Goal: Find contact information: Find contact information

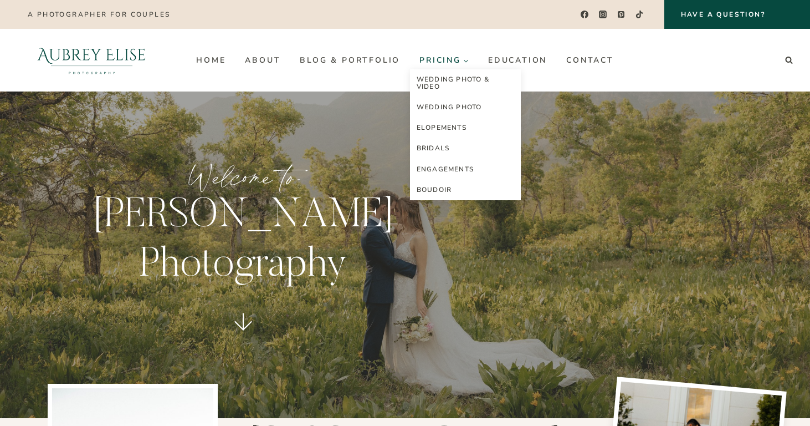
click at [452, 59] on span "Pricing Expand" at bounding box center [444, 60] width 49 height 8
click at [450, 106] on link "Wedding Photo" at bounding box center [465, 107] width 111 height 21
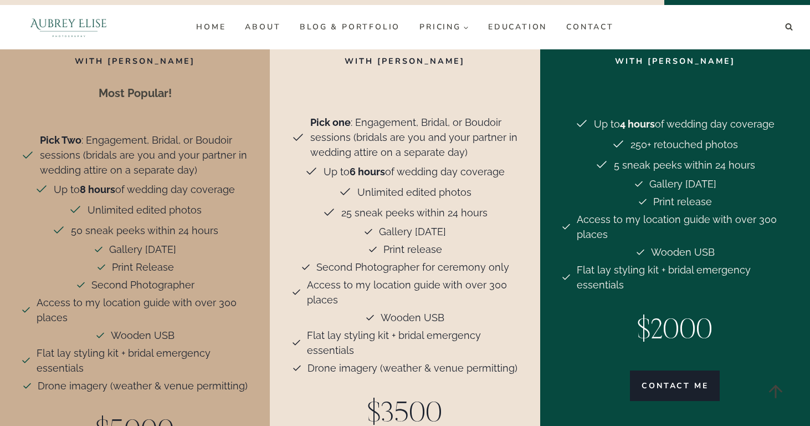
scroll to position [2431, 0]
click at [367, 25] on link "Blog & Portfolio" at bounding box center [350, 27] width 120 height 18
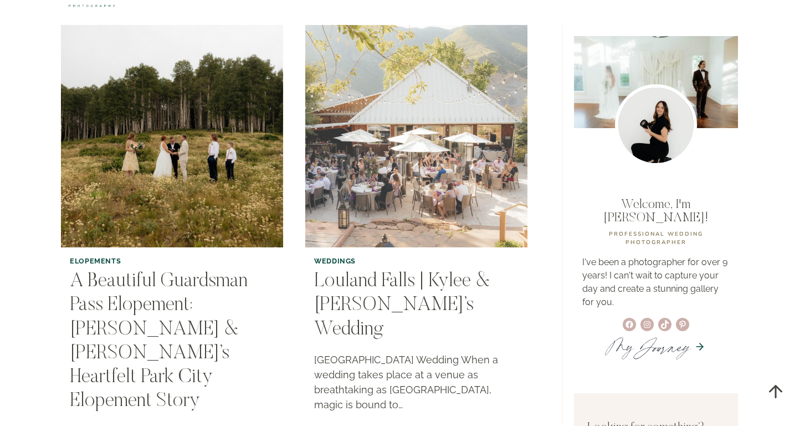
scroll to position [68, 0]
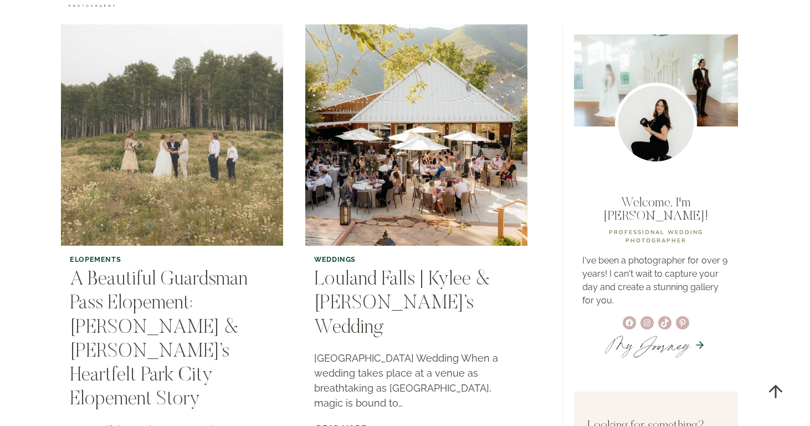
click at [219, 210] on img "A Beautiful Guardsman Pass Elopement: Michelle & Matt’s Heartfelt Park City Elo…" at bounding box center [172, 134] width 227 height 227
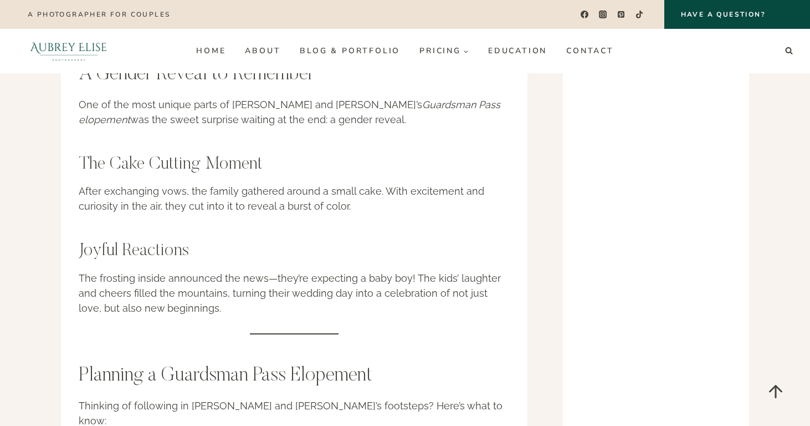
scroll to position [2533, 0]
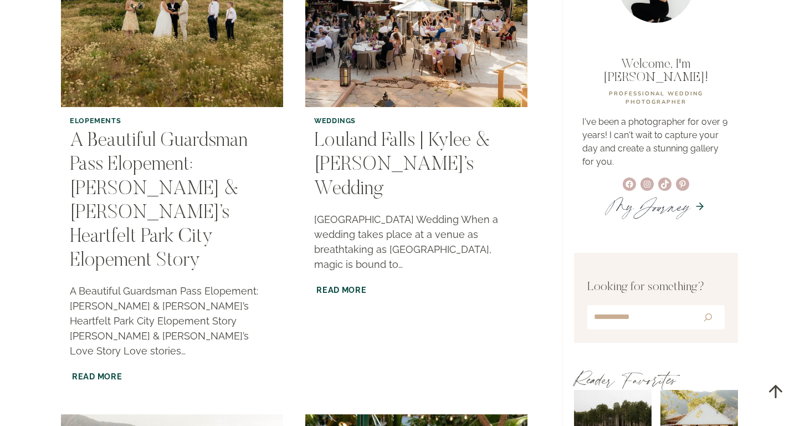
scroll to position [226, 0]
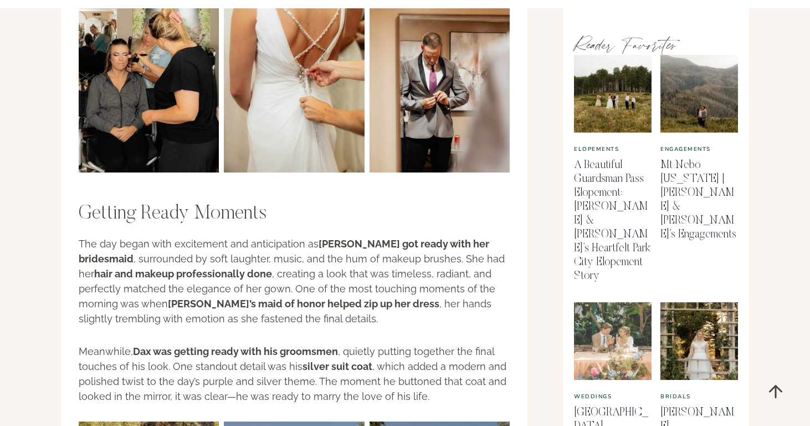
scroll to position [561, 0]
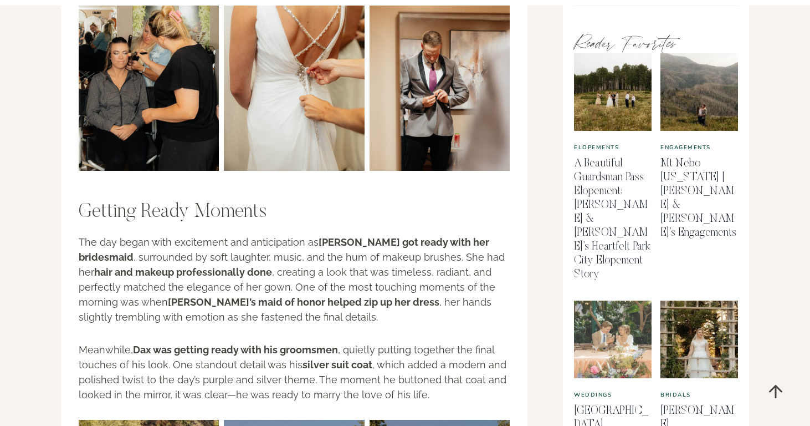
click at [621, 303] on img "Highland Gardens Utah | Zinnia & Royce’s Wedding" at bounding box center [613, 339] width 79 height 79
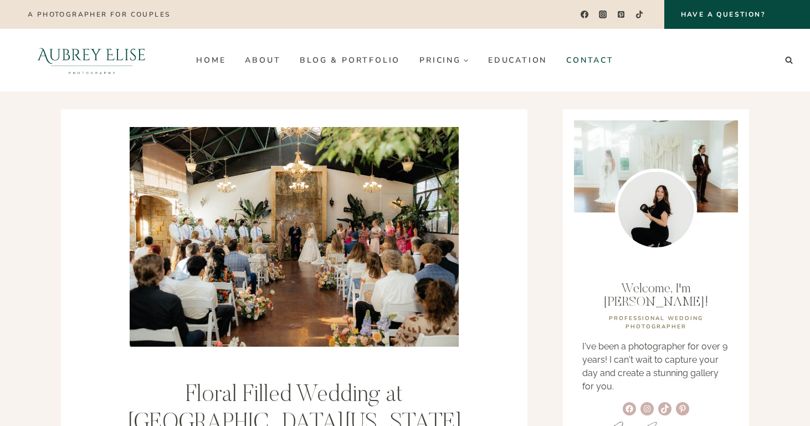
click at [586, 61] on link "Contact" at bounding box center [590, 60] width 67 height 18
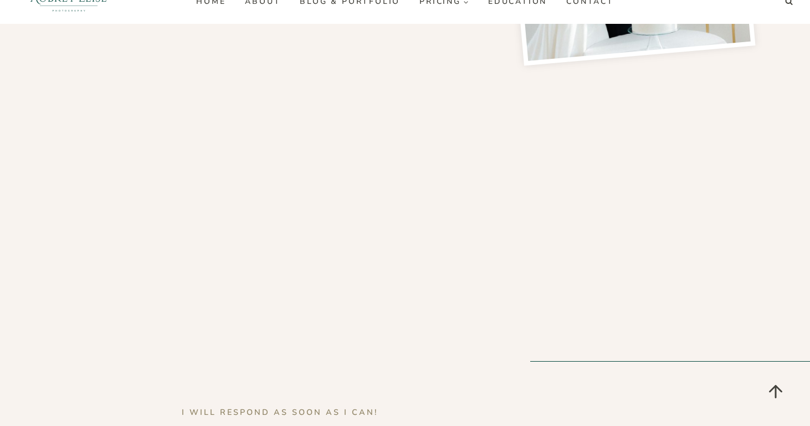
scroll to position [648, 0]
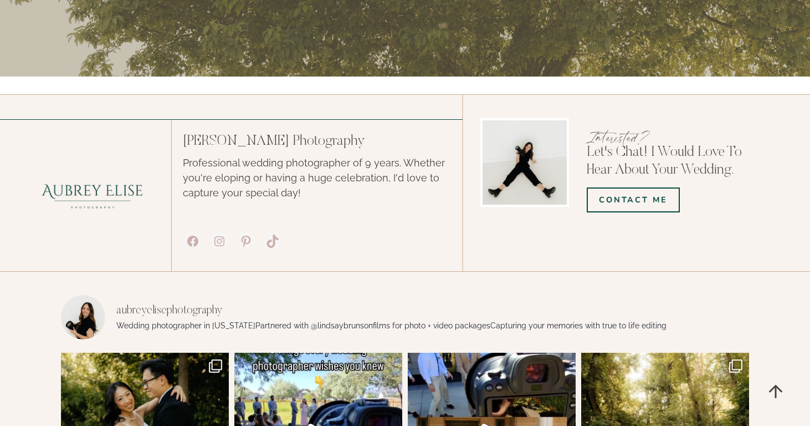
scroll to position [630, 0]
